Goal: Transaction & Acquisition: Purchase product/service

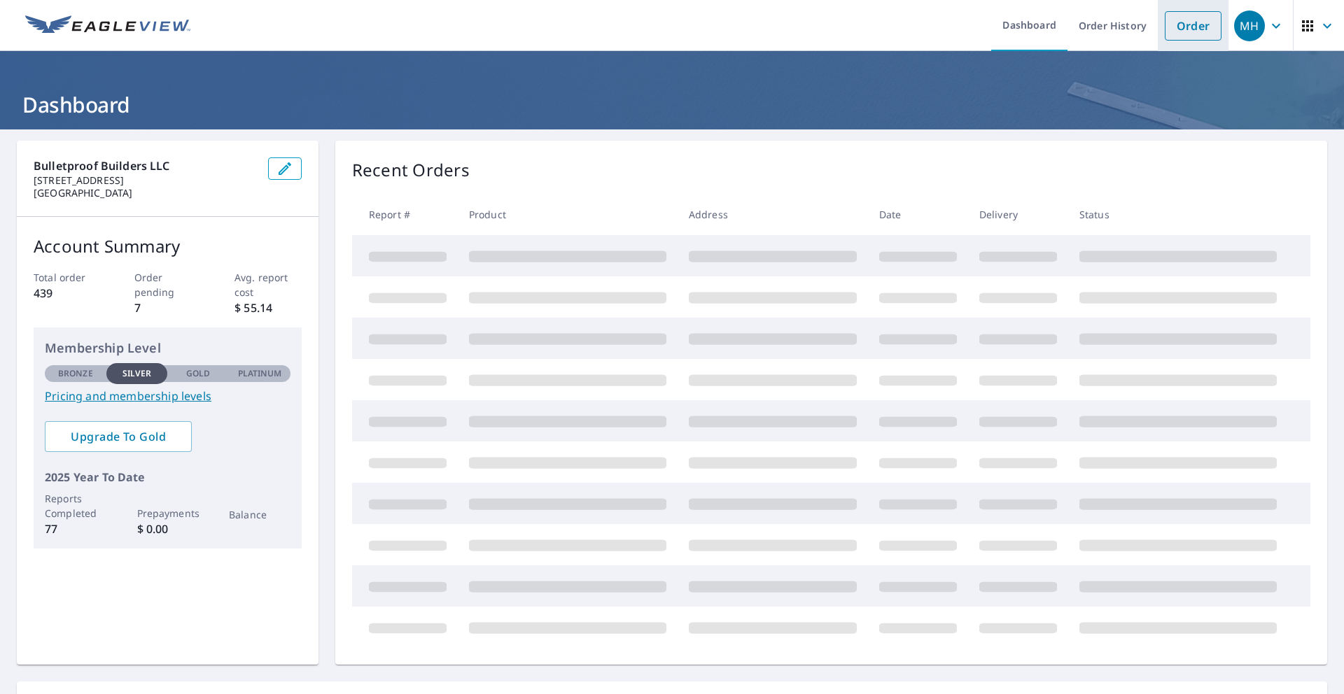
click at [1195, 26] on link "Order" at bounding box center [1193, 25] width 57 height 29
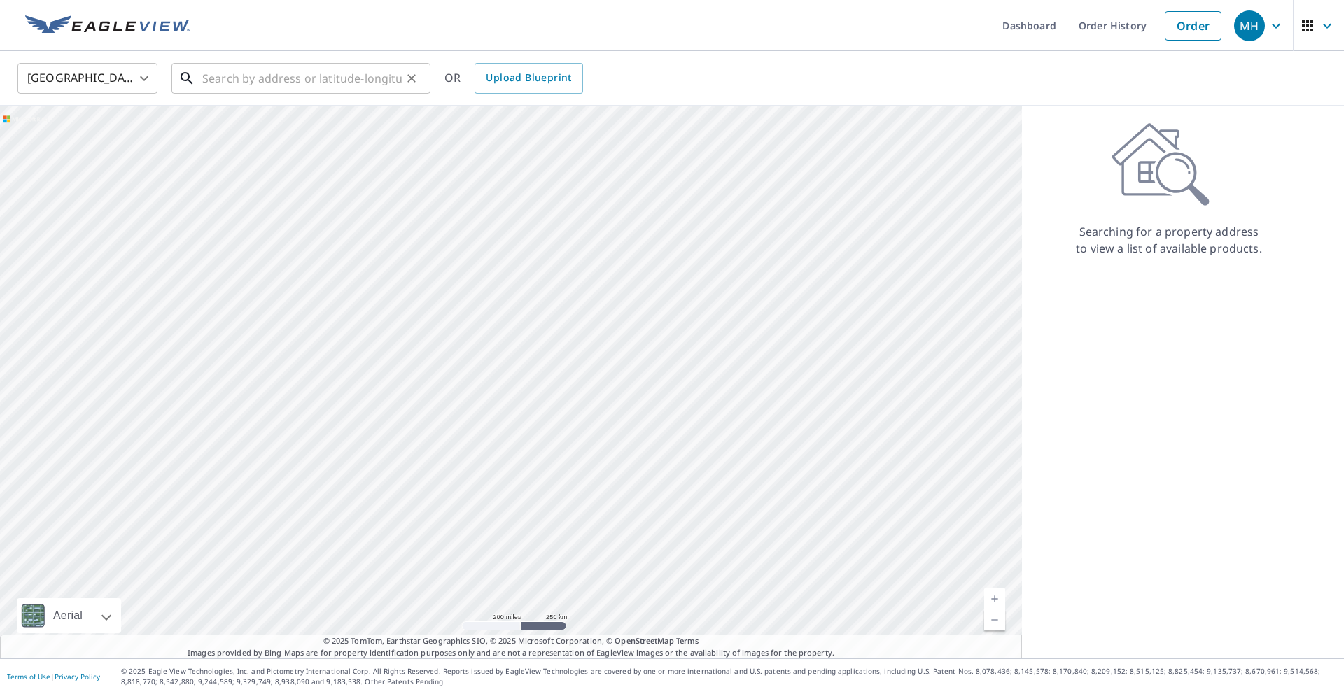
click at [229, 90] on input "text" at bounding box center [302, 78] width 200 height 39
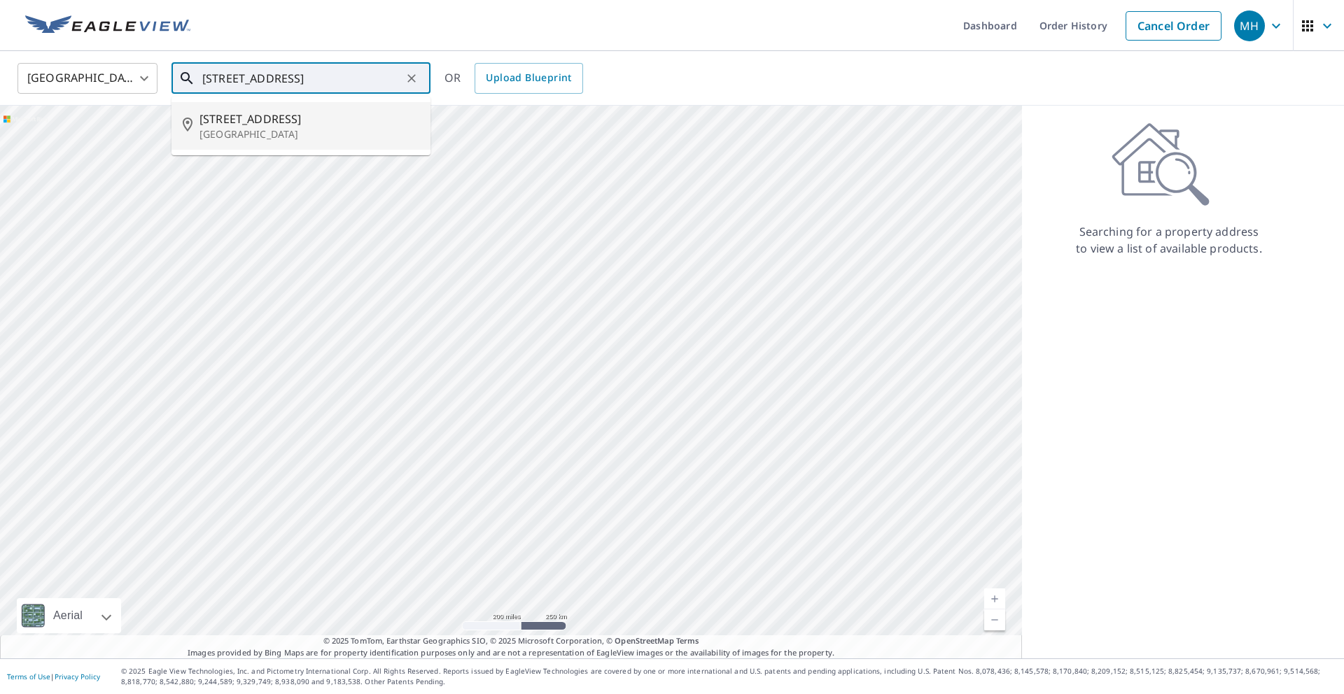
click at [258, 121] on span "[STREET_ADDRESS]" at bounding box center [310, 119] width 220 height 17
type input "[STREET_ADDRESS]"
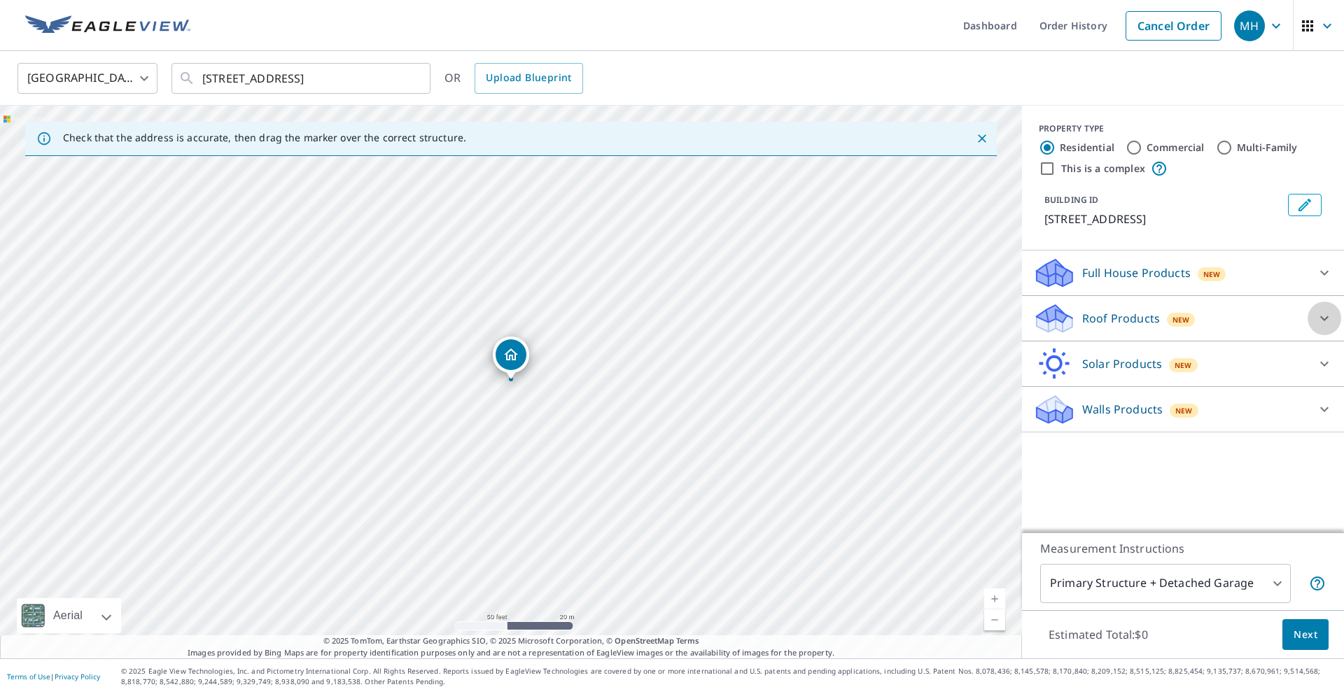
click at [1324, 316] on icon at bounding box center [1324, 318] width 17 height 17
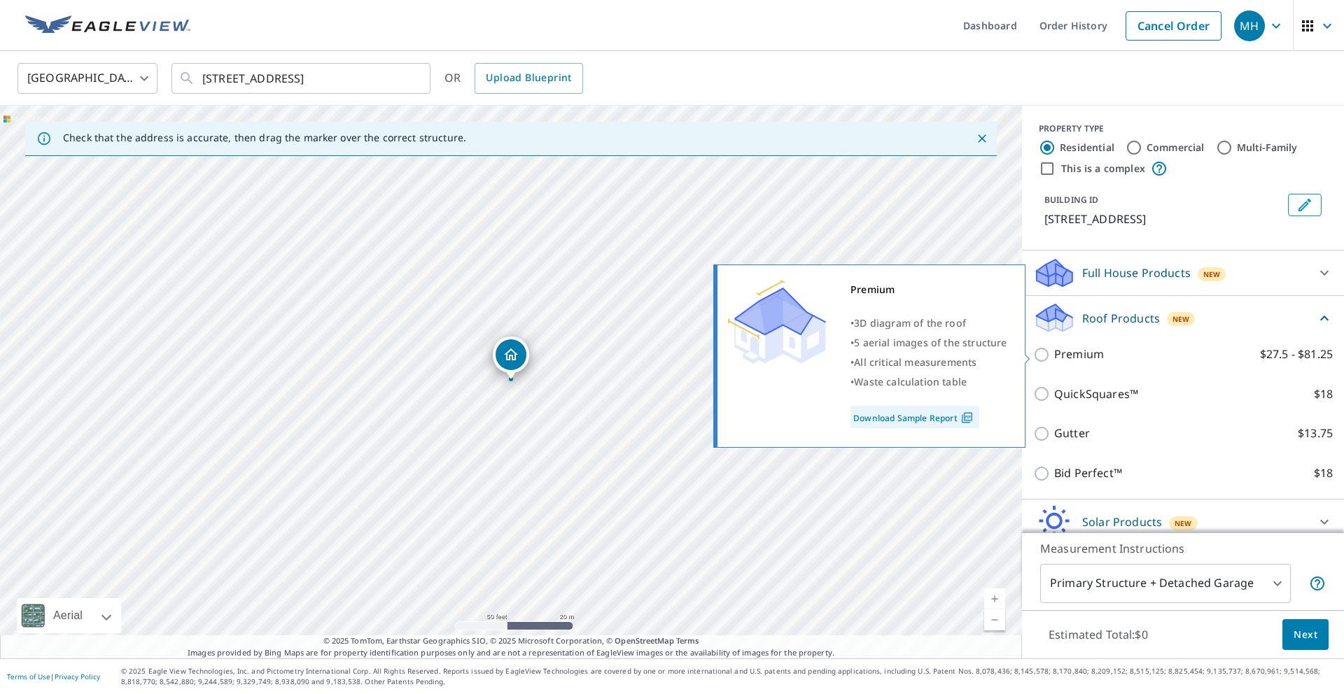
click at [1083, 354] on p "Premium" at bounding box center [1079, 355] width 50 height 18
click at [1054, 354] on input "Premium $27.5 - $81.25" at bounding box center [1043, 355] width 21 height 17
checkbox input "true"
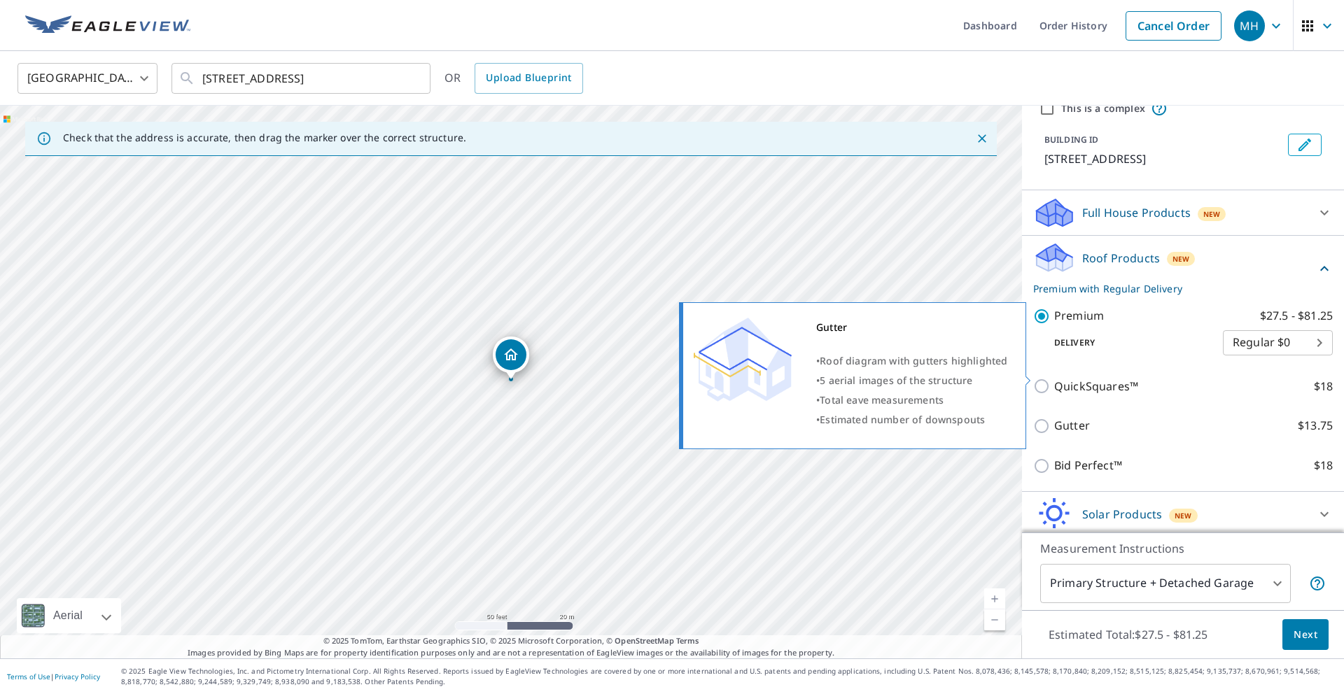
scroll to position [111, 0]
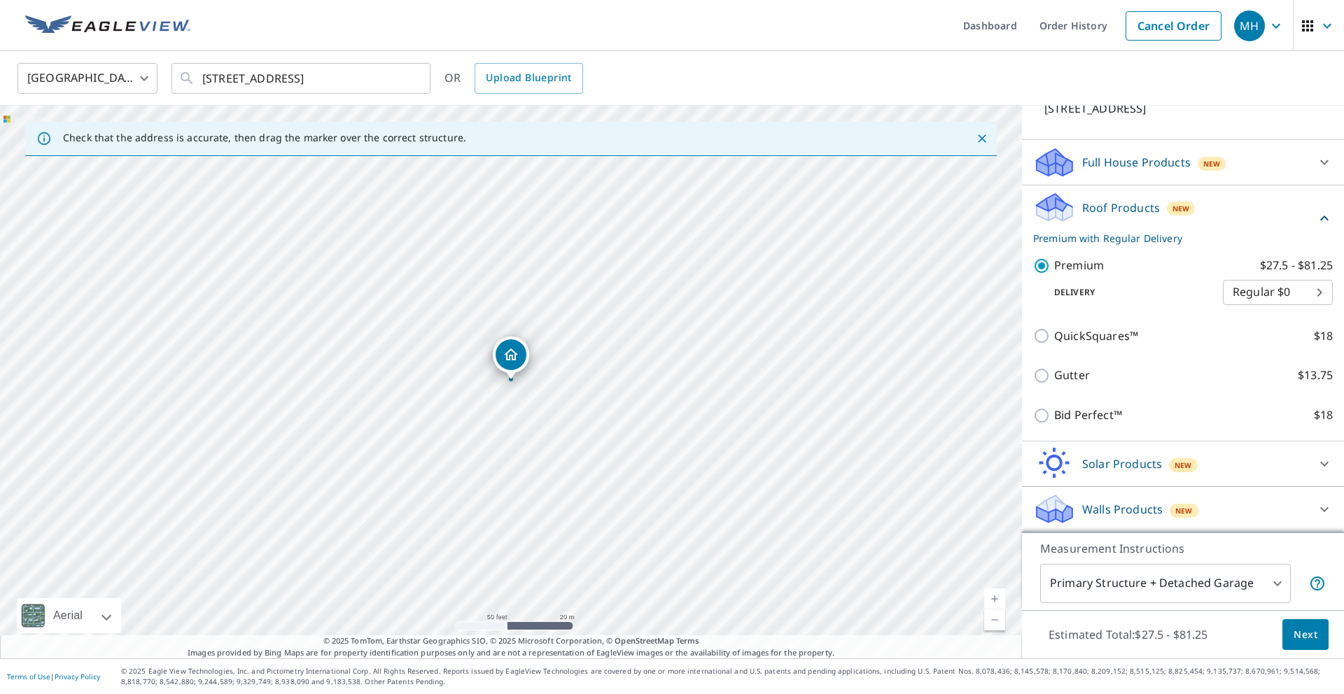
click at [1253, 583] on body "MH MH Dashboard Order History Cancel Order MH United States US ​ [STREET_ADDRES…" at bounding box center [672, 347] width 1344 height 694
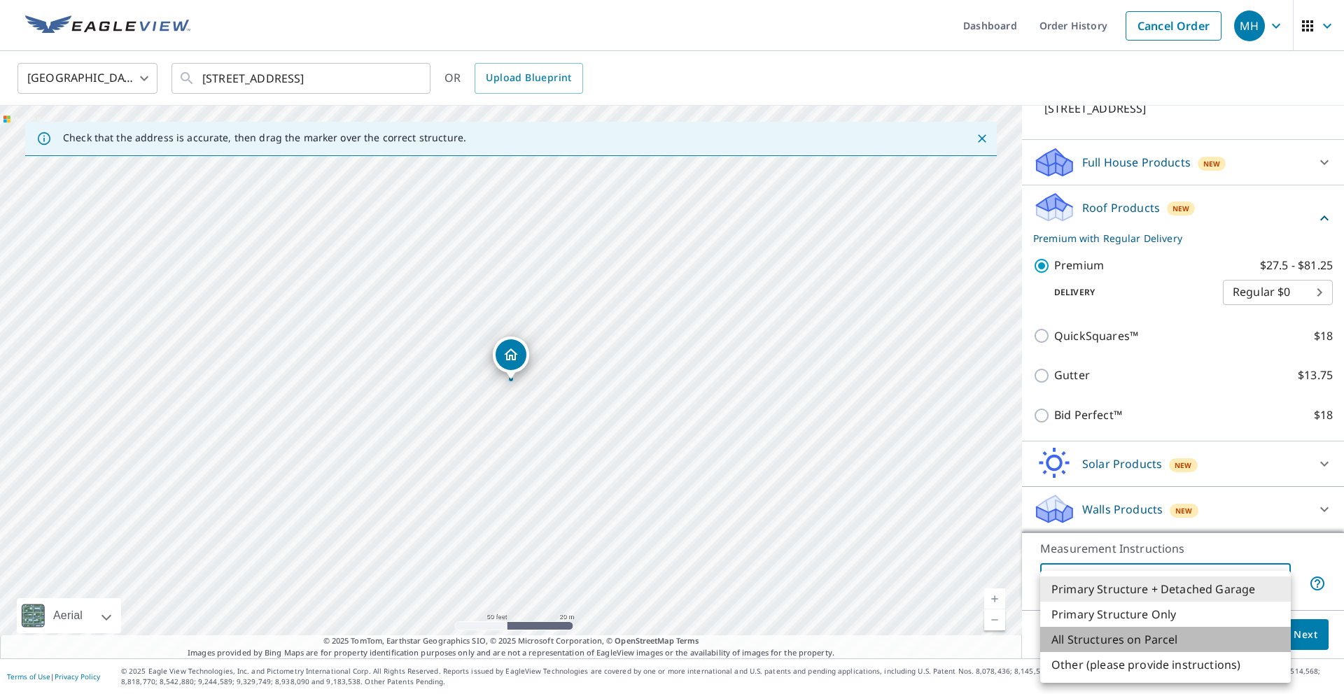
click at [1143, 636] on li "All Structures on Parcel" at bounding box center [1165, 639] width 251 height 25
type input "3"
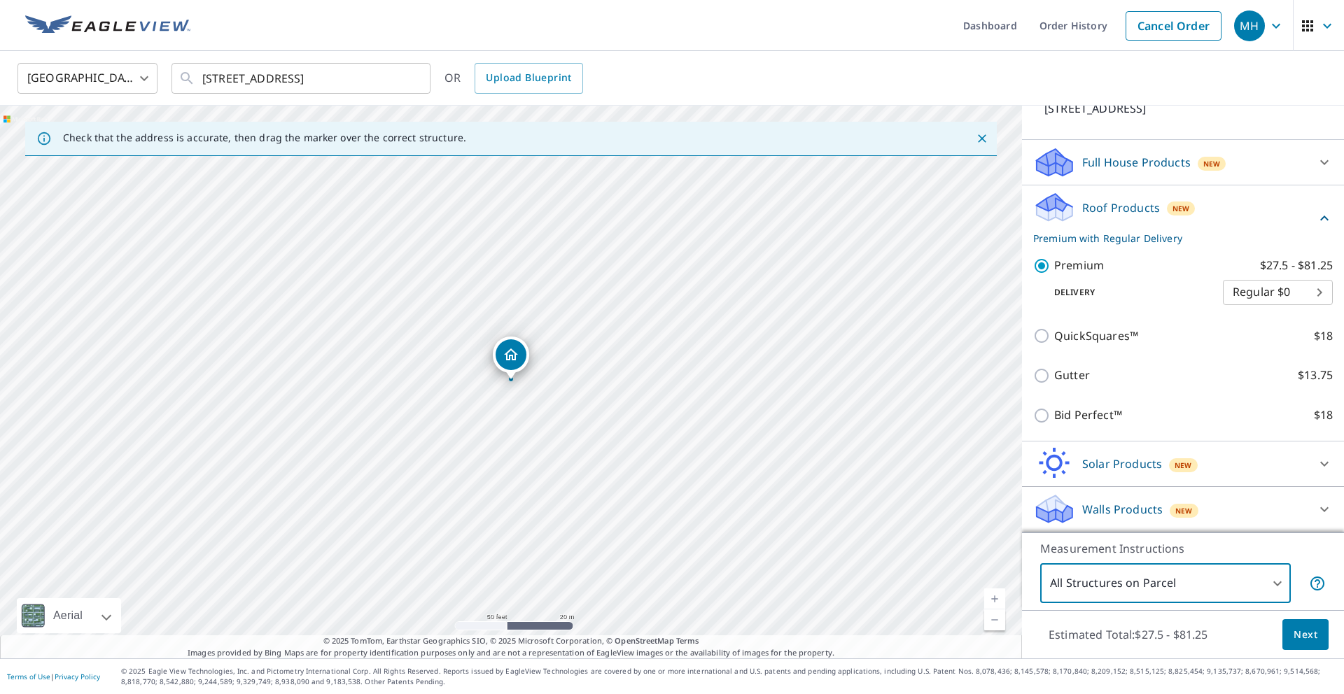
click at [1303, 634] on span "Next" at bounding box center [1306, 636] width 24 height 18
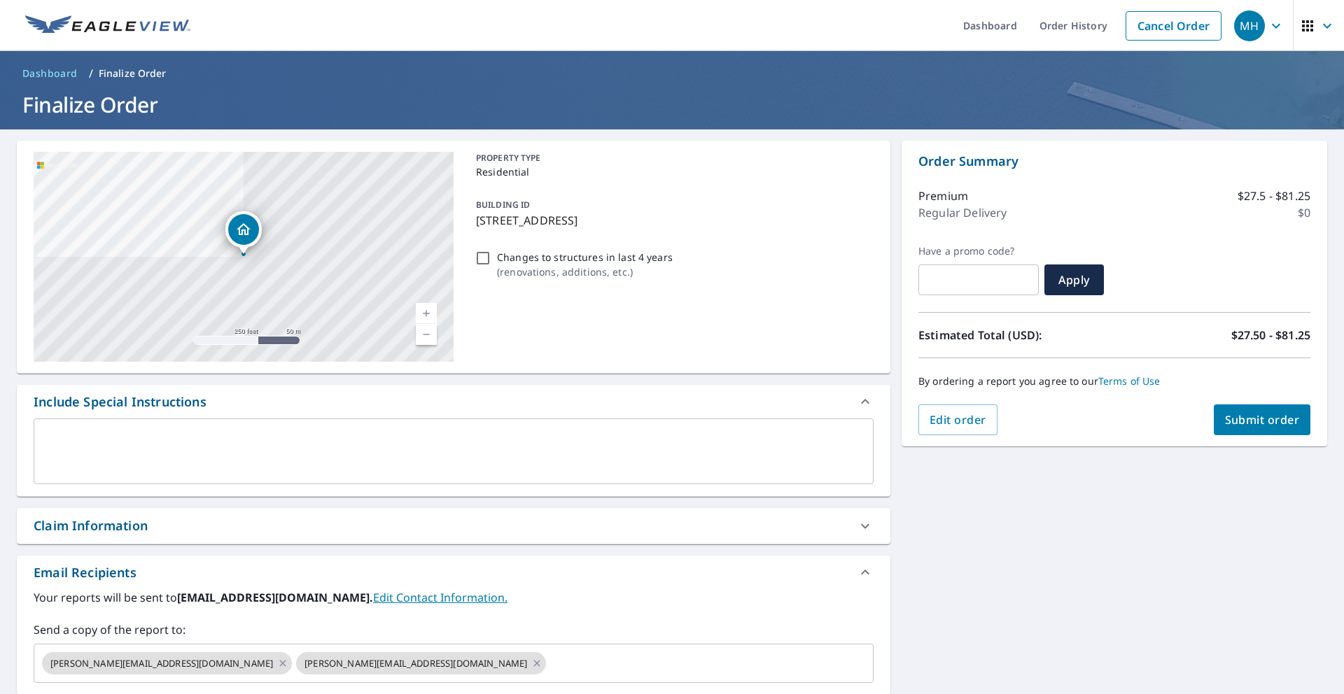
click at [1271, 417] on span "Submit order" at bounding box center [1262, 419] width 75 height 15
checkbox input "true"
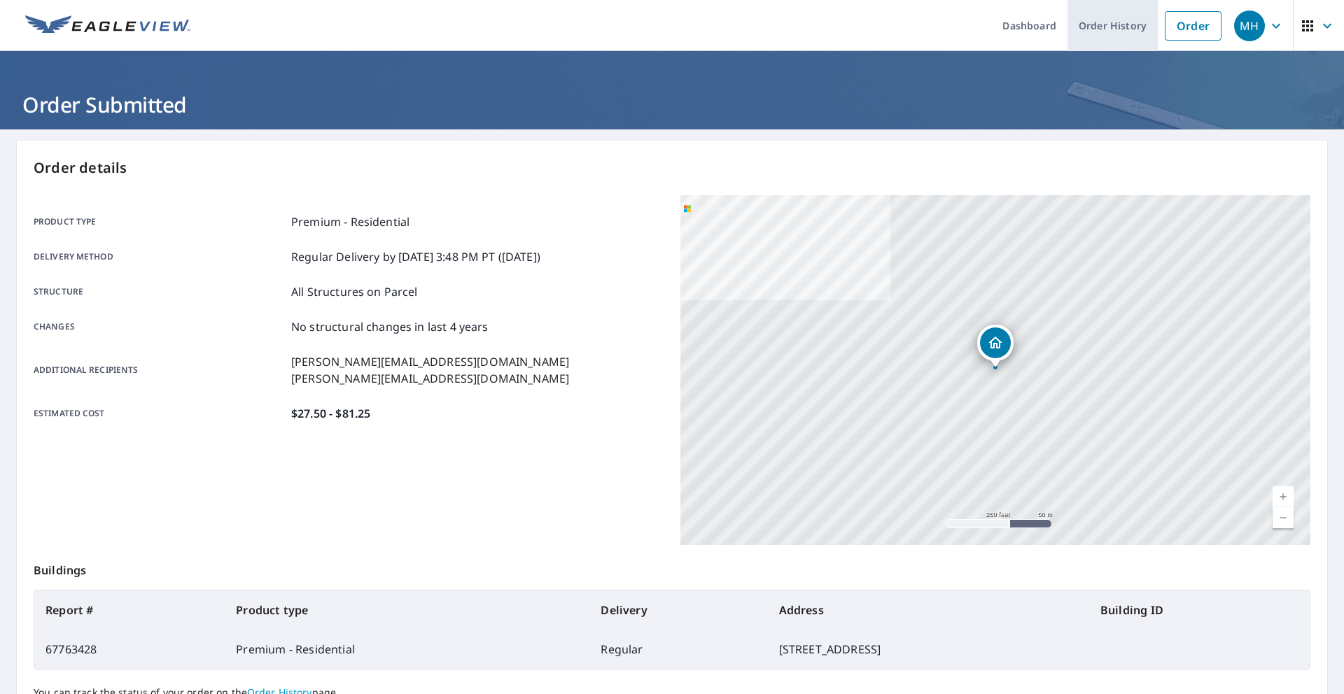
click at [1120, 27] on link "Order History" at bounding box center [1113, 25] width 90 height 51
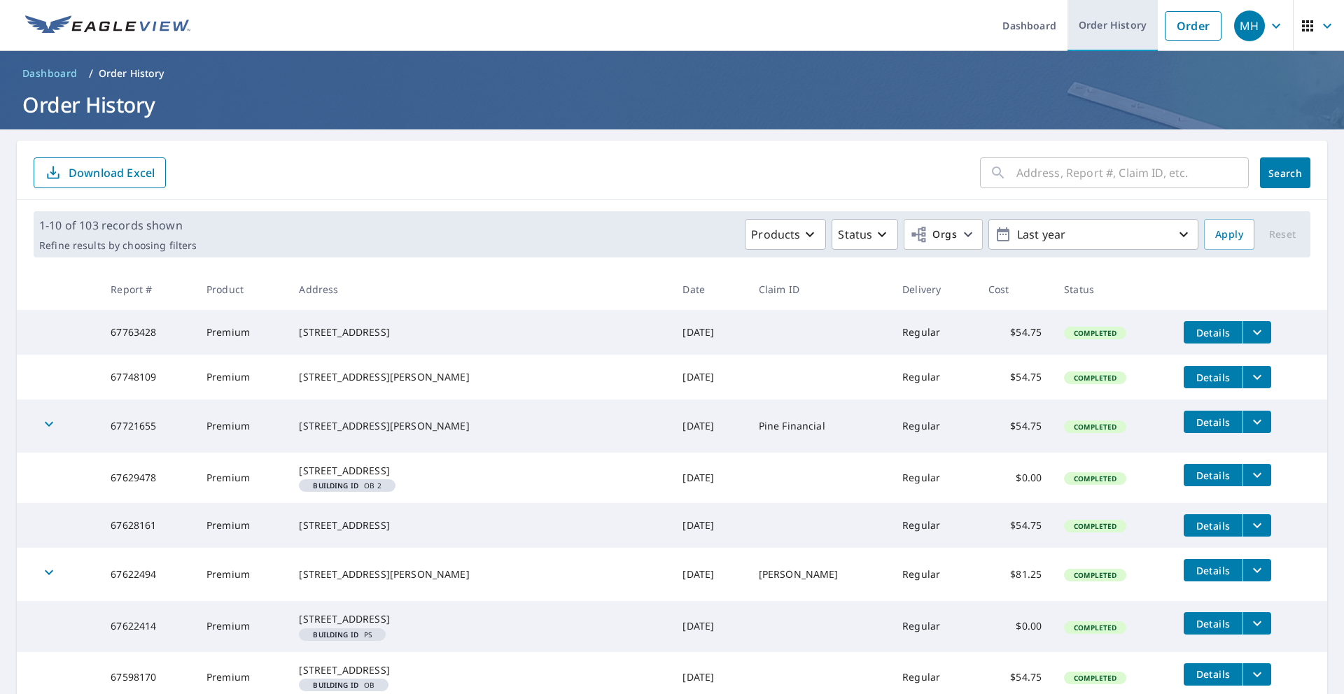
click at [1109, 22] on link "Order History" at bounding box center [1113, 25] width 90 height 51
click at [1207, 31] on link "Order" at bounding box center [1193, 25] width 57 height 29
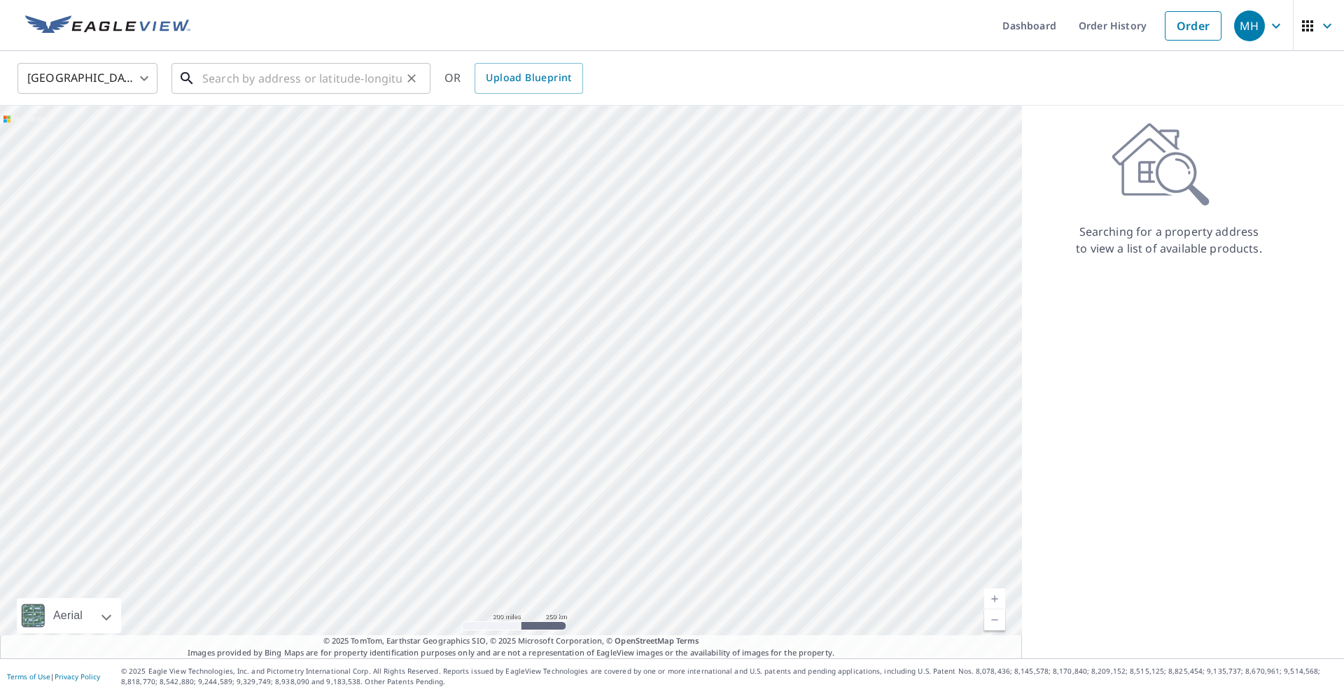
click at [340, 78] on input "text" at bounding box center [302, 78] width 200 height 39
click at [277, 79] on input "text" at bounding box center [302, 78] width 200 height 39
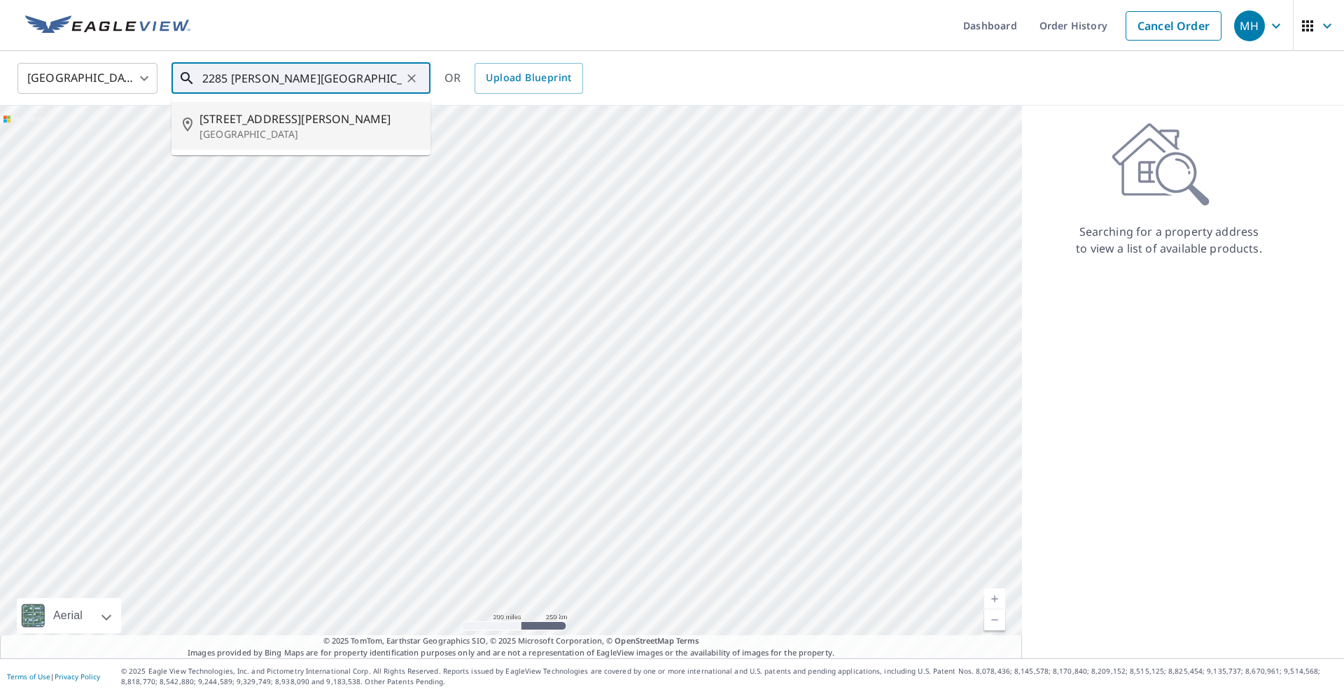
click at [286, 127] on p "[GEOGRAPHIC_DATA]" at bounding box center [310, 134] width 220 height 14
type input "[STREET_ADDRESS][PERSON_NAME]"
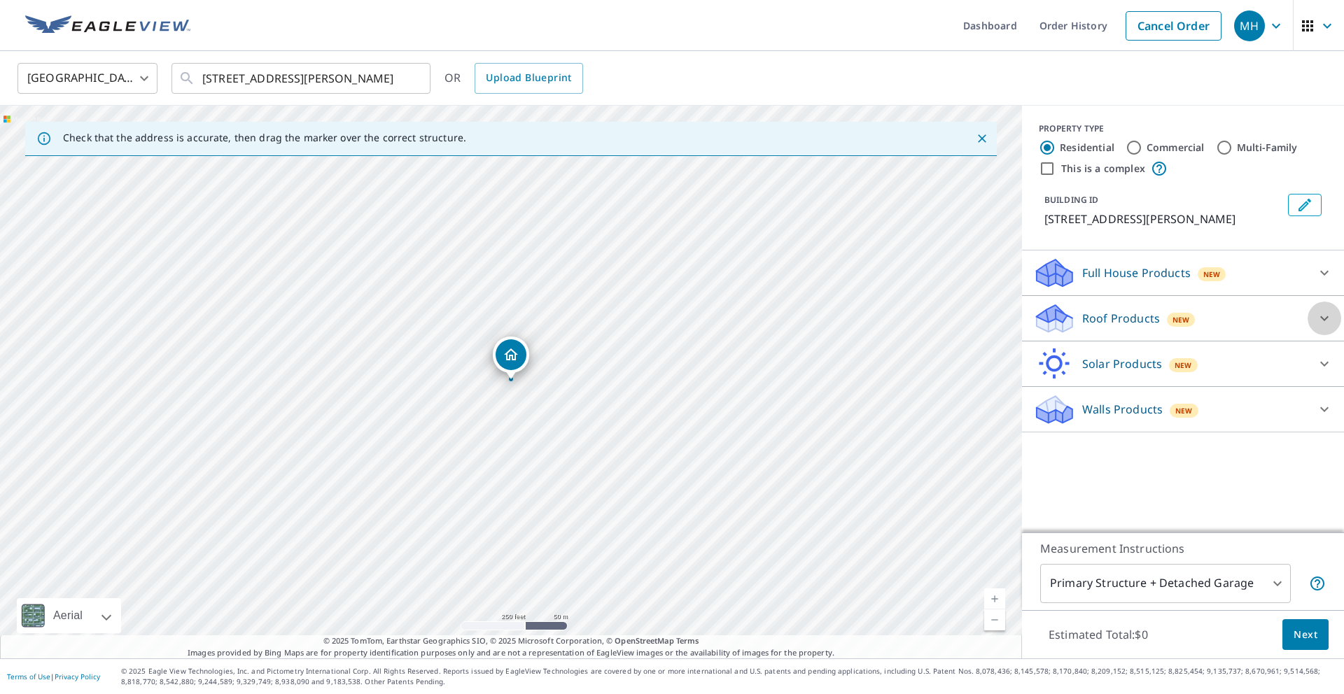
click at [1322, 316] on icon at bounding box center [1324, 318] width 17 height 17
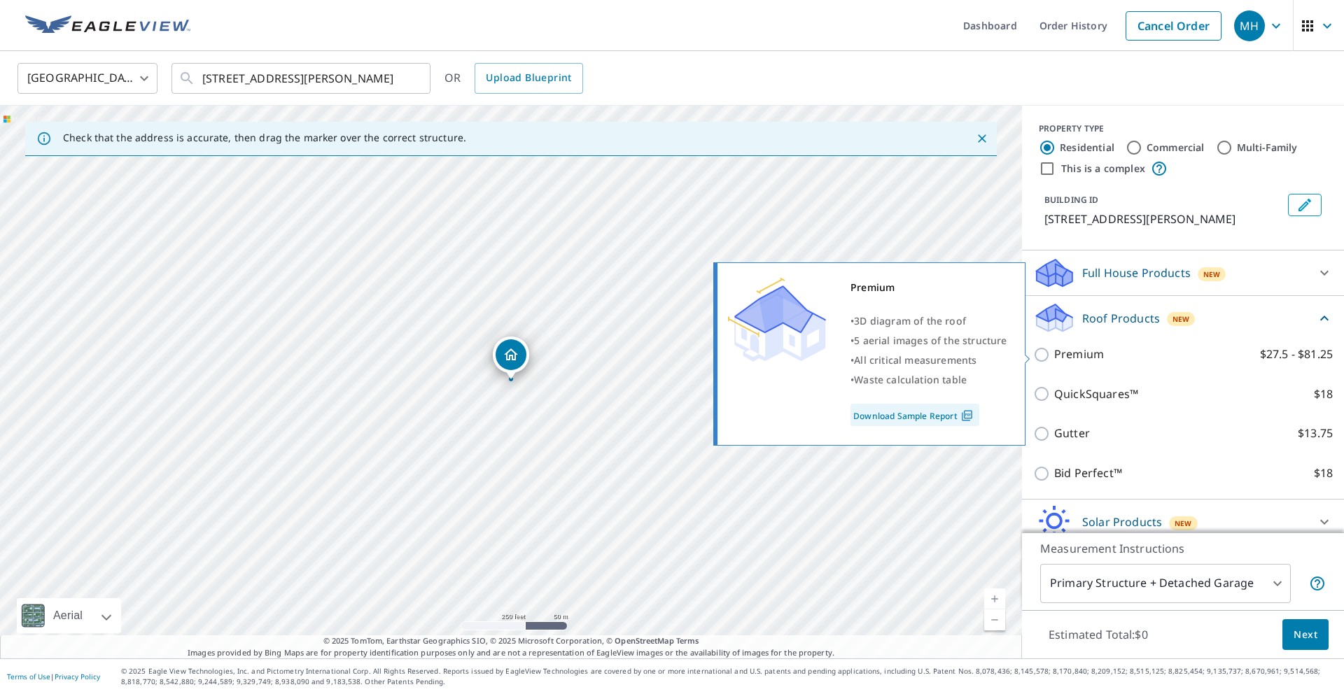
click at [1068, 357] on p "Premium" at bounding box center [1079, 355] width 50 height 18
click at [1054, 357] on input "Premium $27.5 - $81.25" at bounding box center [1043, 355] width 21 height 17
checkbox input "true"
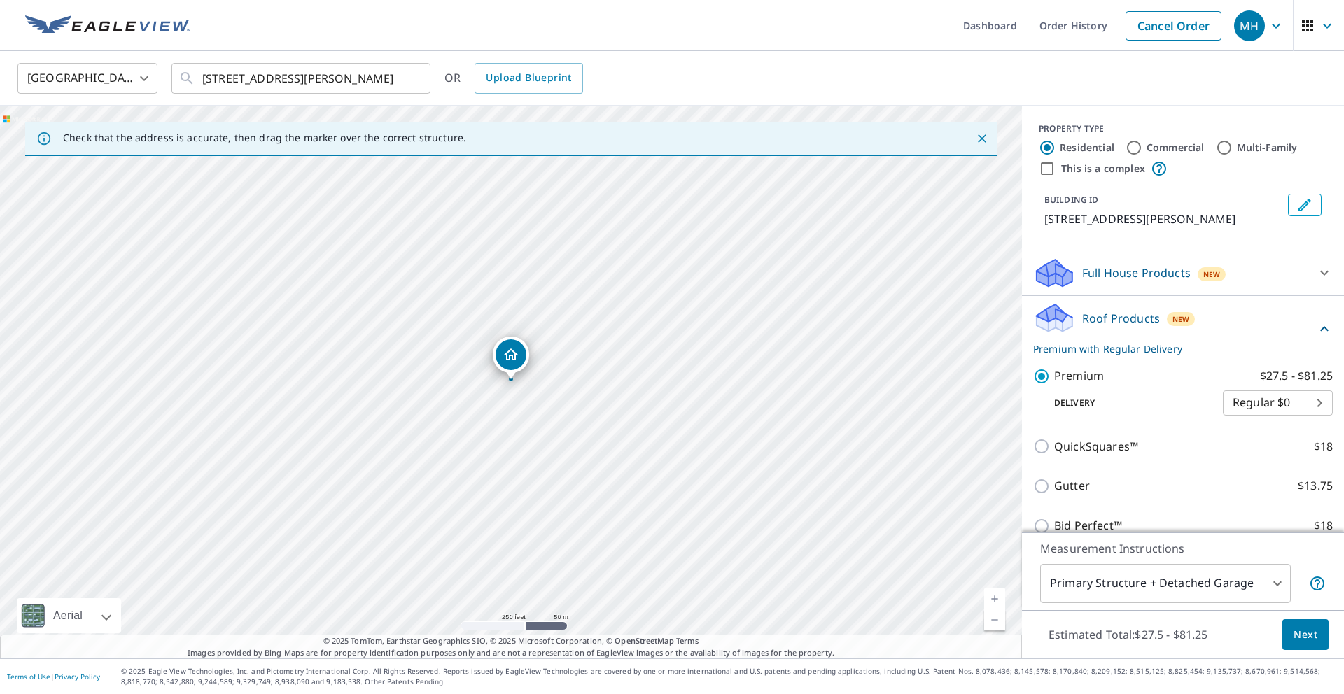
click at [1154, 596] on body "MH MH Dashboard Order History Cancel Order MH [GEOGRAPHIC_DATA] [GEOGRAPHIC_DAT…" at bounding box center [672, 347] width 1344 height 694
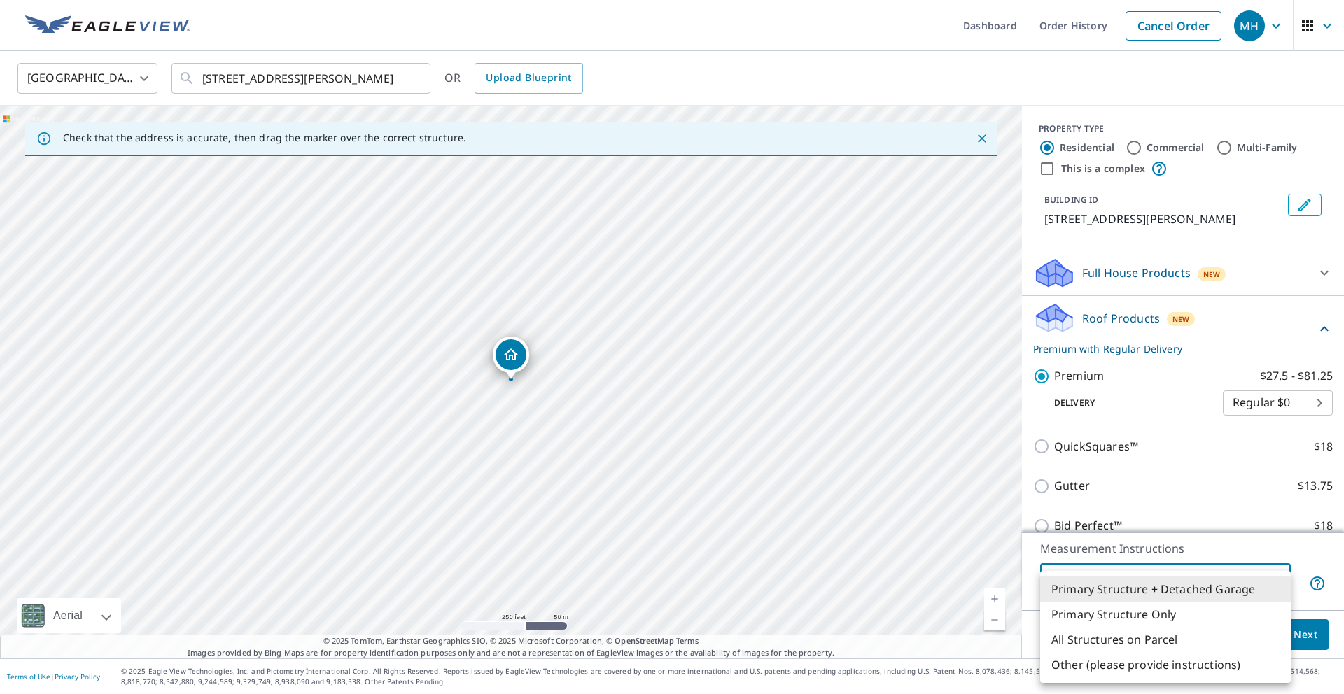
click at [1142, 615] on li "Primary Structure Only" at bounding box center [1165, 614] width 251 height 25
type input "2"
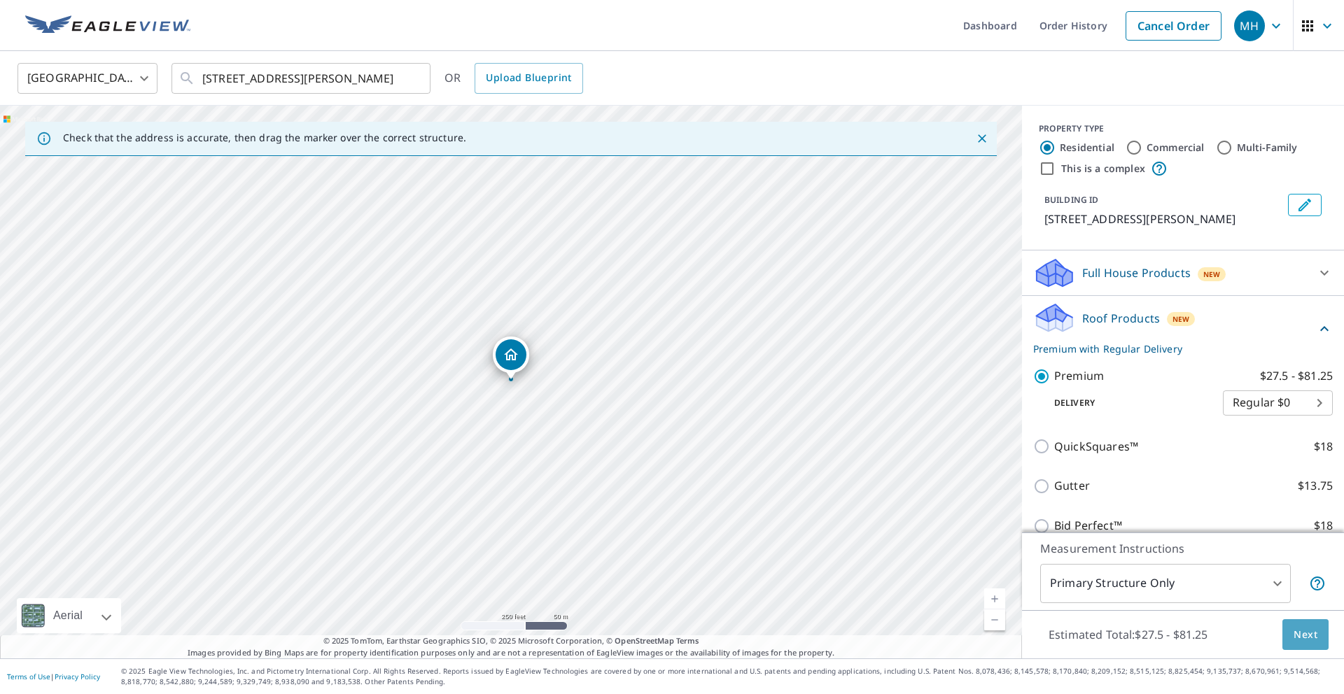
click at [1306, 642] on span "Next" at bounding box center [1306, 636] width 24 height 18
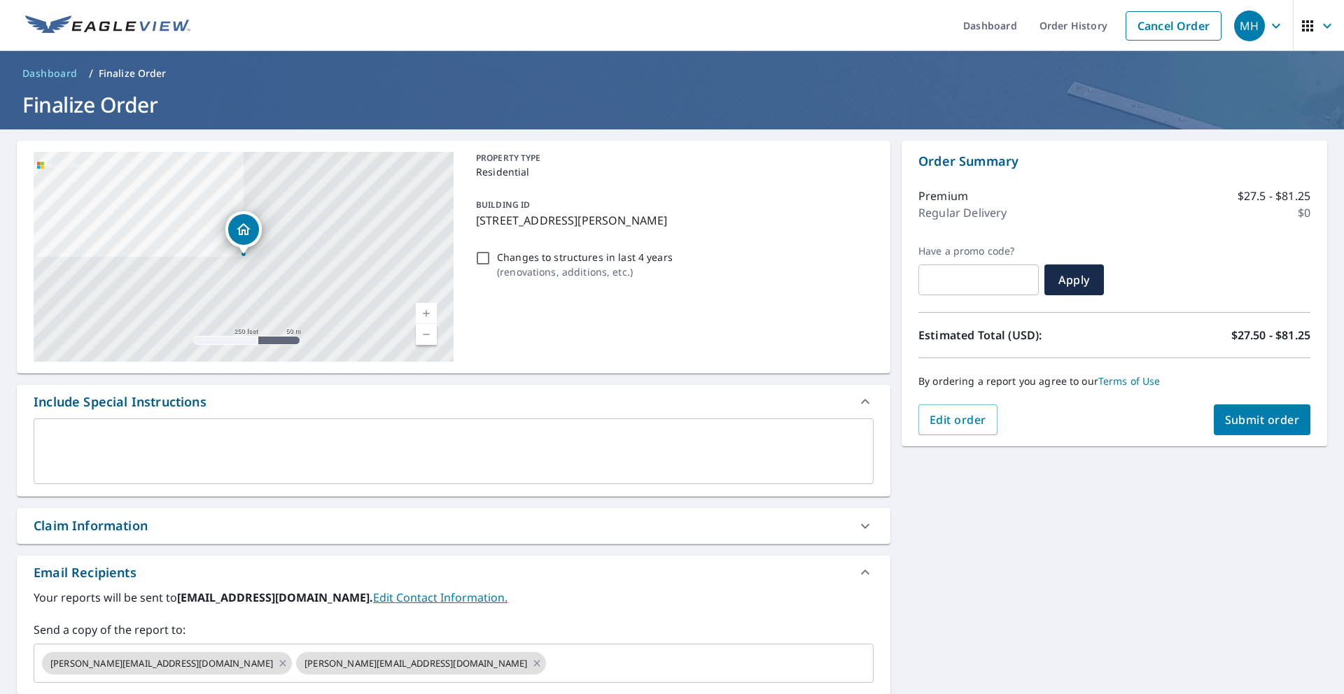
click at [1258, 426] on span "Submit order" at bounding box center [1262, 419] width 75 height 15
checkbox input "true"
